Goal: Find specific page/section: Find specific page/section

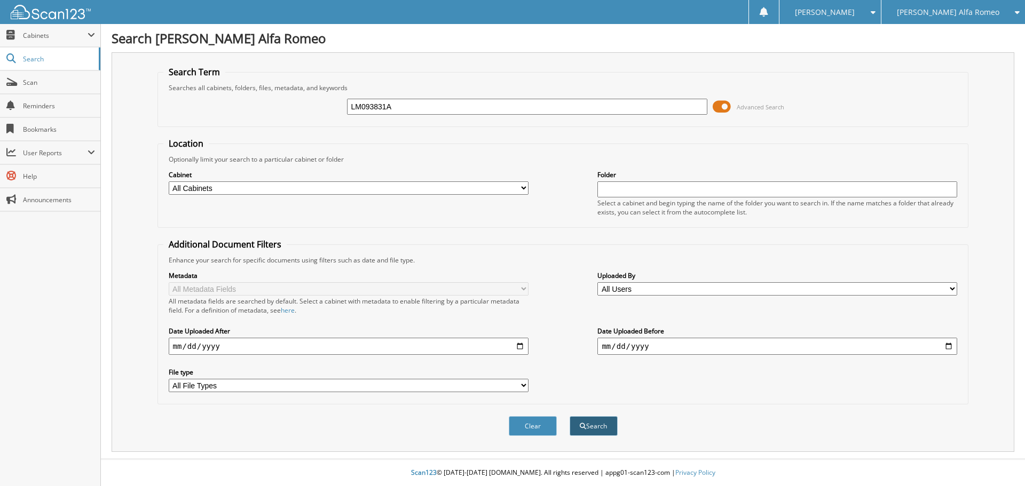
type input "LM093831A"
click at [604, 429] on button "Search" at bounding box center [594, 426] width 48 height 20
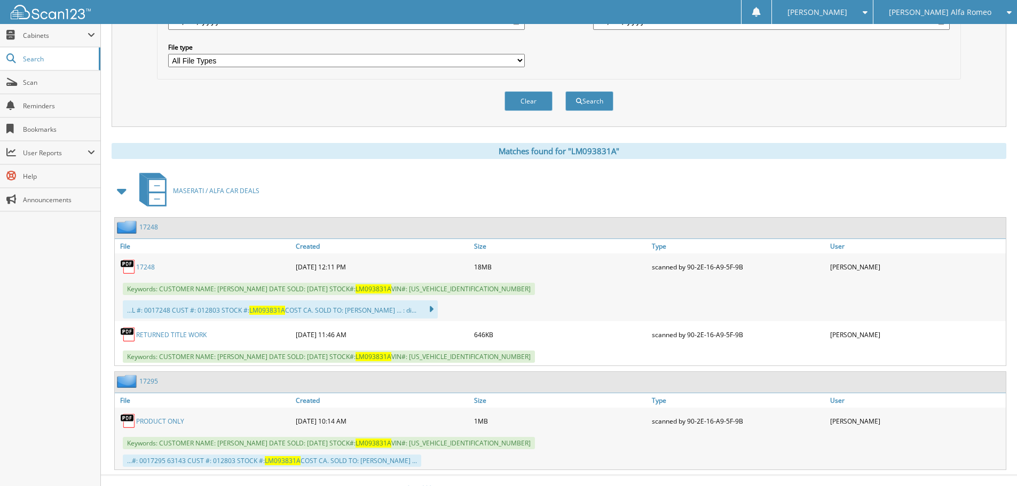
scroll to position [342, 0]
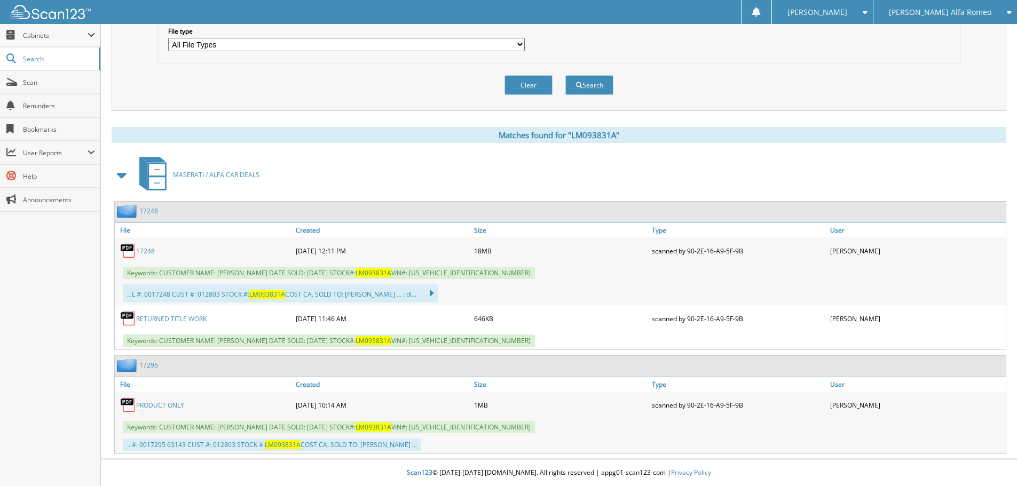
click at [168, 316] on link "RETURNED TITLE WORK" at bounding box center [171, 318] width 70 height 9
